Goal: Task Accomplishment & Management: Manage account settings

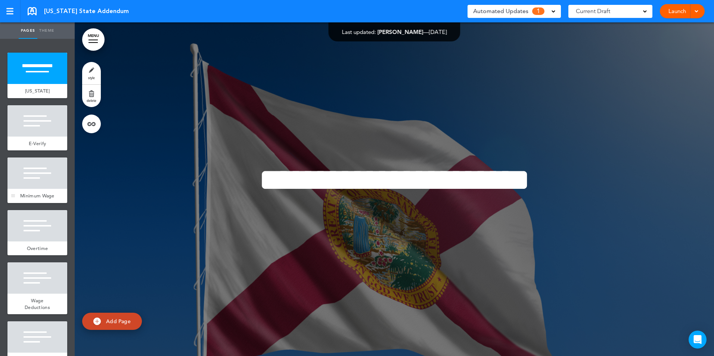
click at [27, 192] on div "Minimum Wage" at bounding box center [37, 196] width 60 height 14
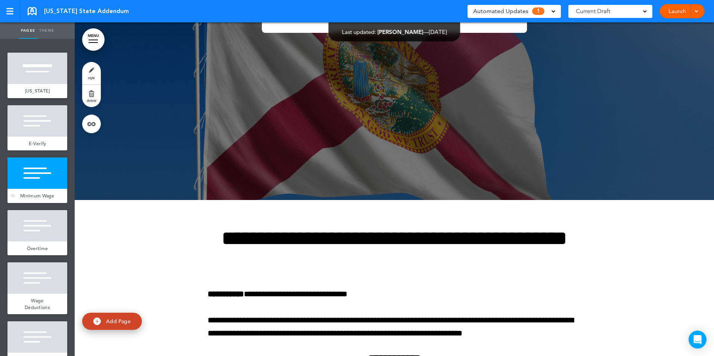
scroll to position [802, 0]
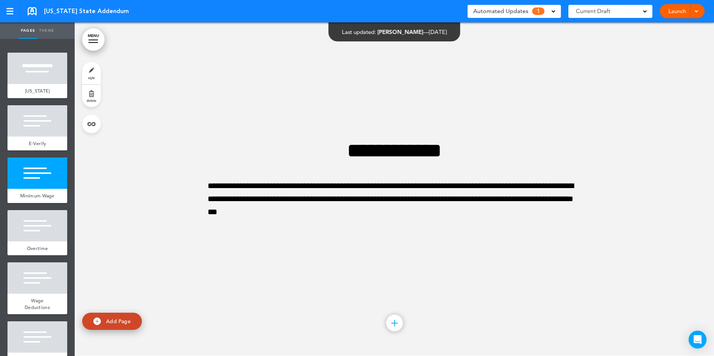
click at [516, 7] on span "Automated Updates" at bounding box center [500, 11] width 55 height 10
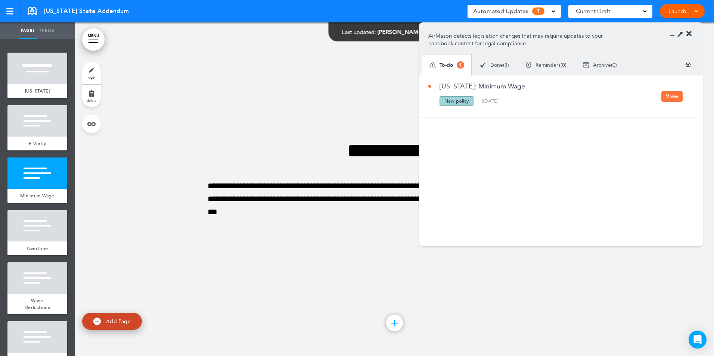
click at [668, 97] on button "View" at bounding box center [672, 96] width 21 height 11
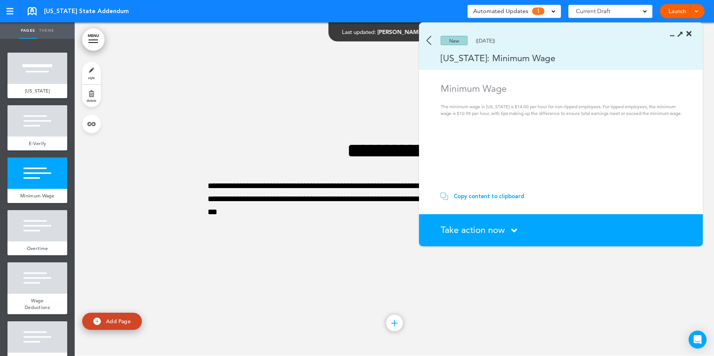
drag, startPoint x: 576, startPoint y: 27, endPoint x: 948, endPoint y: 54, distance: 373.0
click at [714, 54] on html "This handbook [GEOGRAPHIC_DATA] Settings Signatures Collaborators Your Handbook…" at bounding box center [357, 178] width 714 height 356
click at [290, 69] on div at bounding box center [394, 189] width 639 height 334
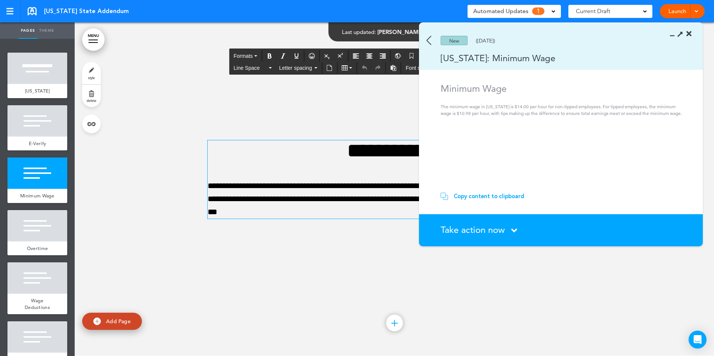
click at [331, 186] on p "**********" at bounding box center [395, 200] width 374 height 40
drag, startPoint x: 333, startPoint y: 186, endPoint x: 337, endPoint y: 185, distance: 4.1
click at [337, 185] on p "**********" at bounding box center [395, 200] width 374 height 40
drag, startPoint x: 291, startPoint y: 197, endPoint x: 295, endPoint y: 196, distance: 4.3
click at [295, 196] on p "**********" at bounding box center [395, 200] width 374 height 40
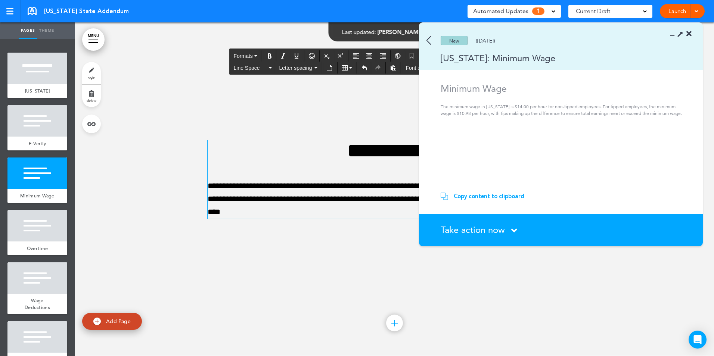
click at [613, 295] on div at bounding box center [394, 189] width 639 height 334
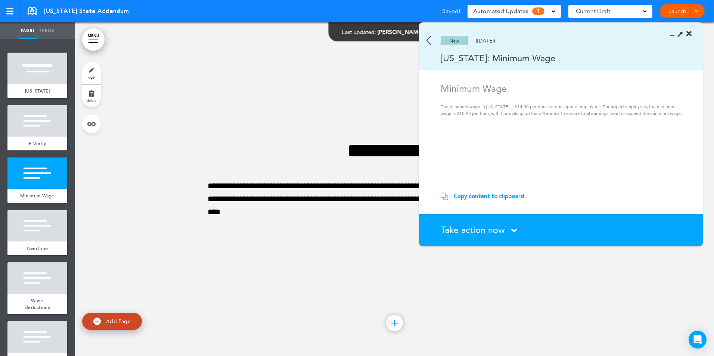
click at [689, 35] on icon at bounding box center [689, 33] width 5 height 7
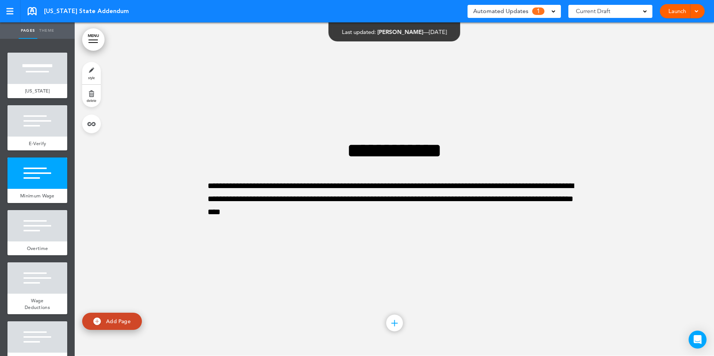
click at [527, 11] on span "Automated Updates" at bounding box center [500, 11] width 55 height 10
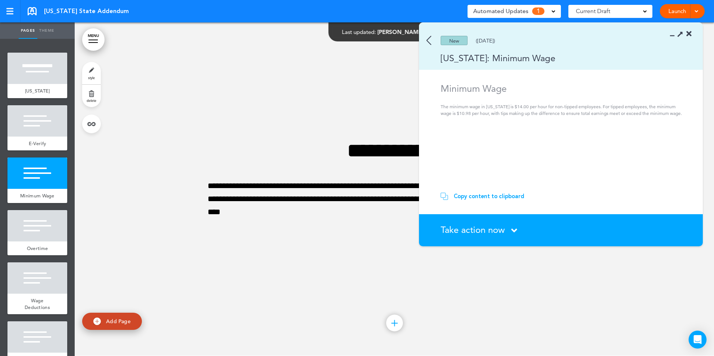
click at [474, 229] on span "Take action now" at bounding box center [473, 229] width 64 height 11
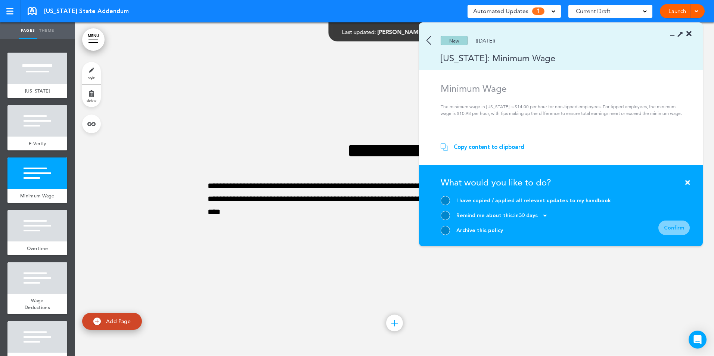
click at [446, 197] on div at bounding box center [445, 200] width 9 height 9
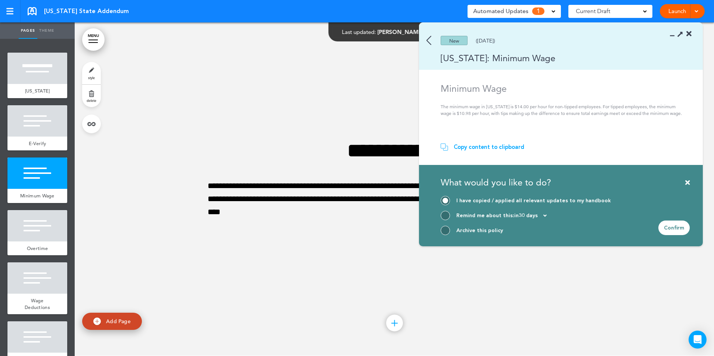
click at [674, 233] on div "Confirm" at bounding box center [674, 228] width 31 height 15
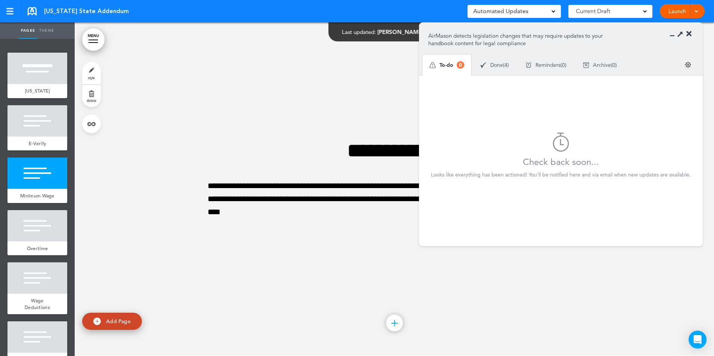
click at [689, 35] on icon at bounding box center [689, 33] width 5 height 7
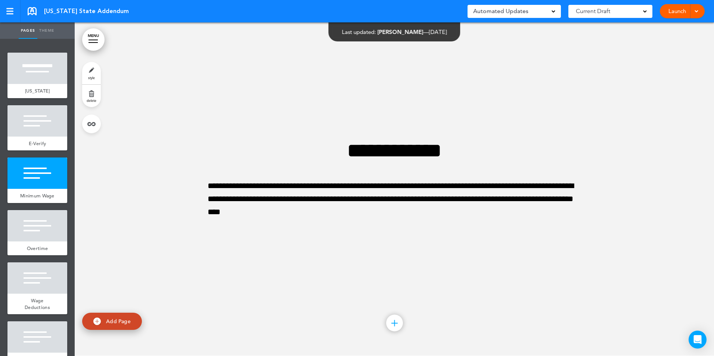
click at [363, 275] on div at bounding box center [394, 189] width 639 height 334
click at [181, 53] on div at bounding box center [394, 189] width 639 height 334
